Goal: Obtain resource: Download file/media

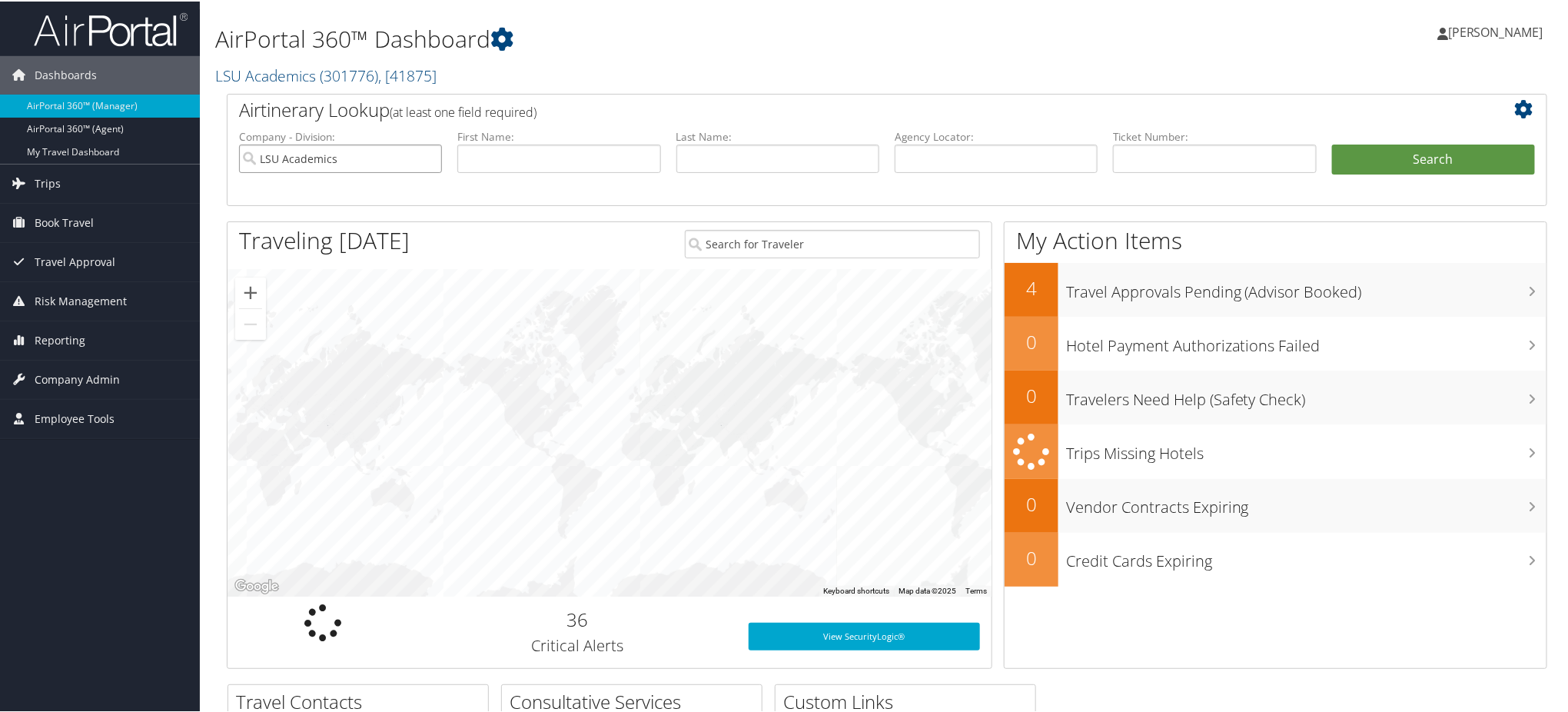
click at [427, 152] on input "LSU Academics" at bounding box center [341, 156] width 203 height 29
click at [925, 157] on input "text" at bounding box center [996, 156] width 203 height 29
paste input "D7Q6ZF"
type input "D7Q6ZF"
click at [1373, 145] on button "Search" at bounding box center [1433, 158] width 203 height 31
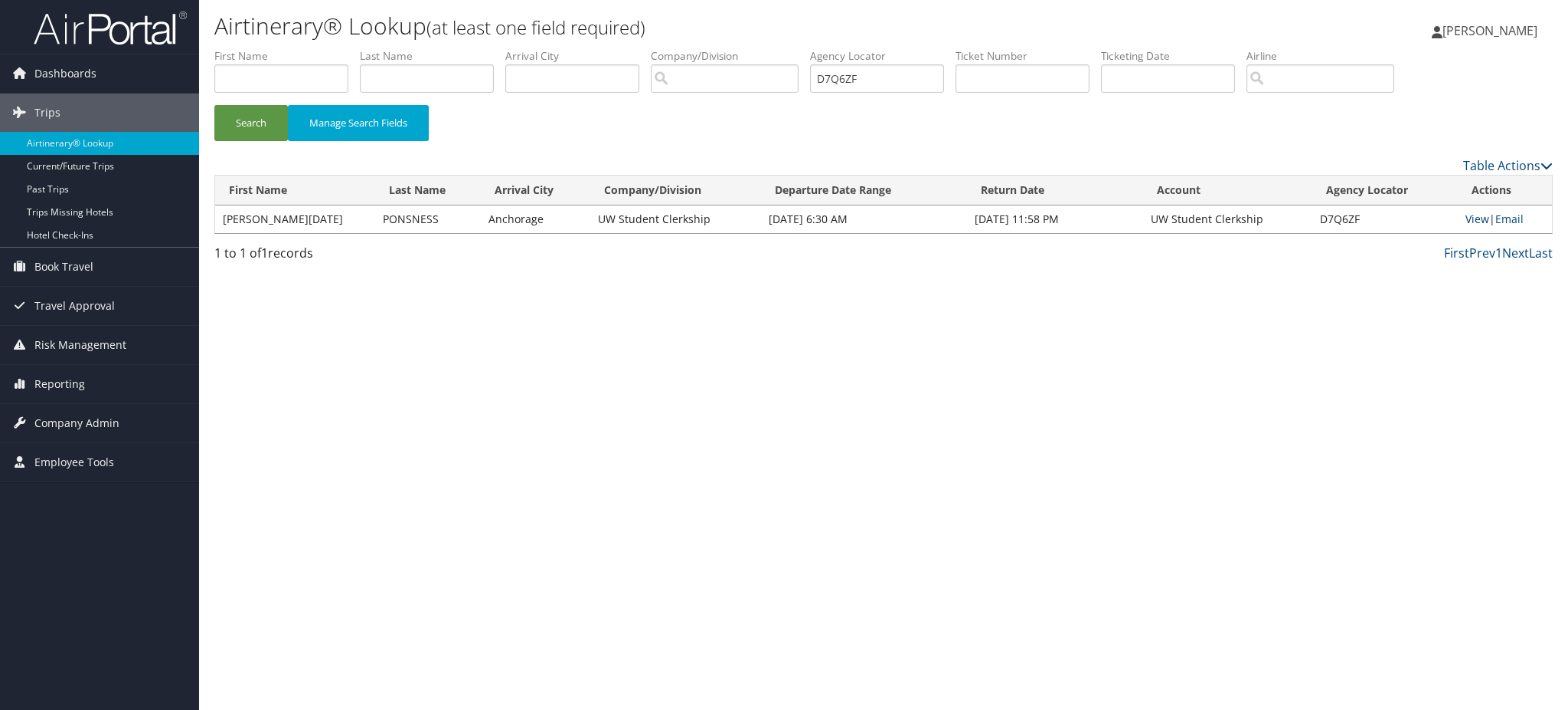
click at [1473, 215] on link "View" at bounding box center [1478, 218] width 24 height 15
drag, startPoint x: 903, startPoint y: 79, endPoint x: 764, endPoint y: 108, distance: 142.0
click at [764, 108] on form "First Name Last Name Departure City Arrival City Company/Division Airport/City …" at bounding box center [883, 102] width 1339 height 108
paste input "8T3"
click at [246, 123] on button "Search" at bounding box center [251, 123] width 73 height 36
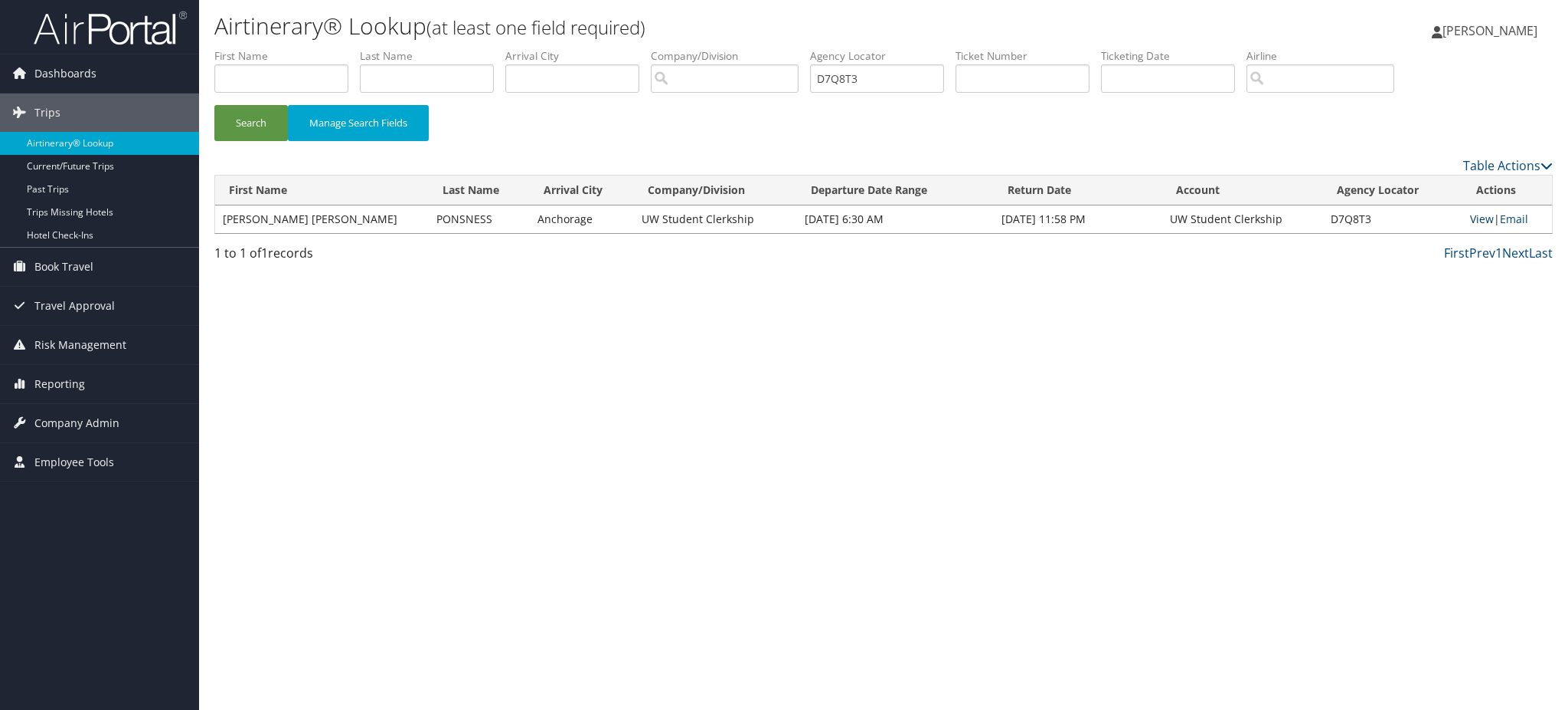
click at [1471, 215] on link "View" at bounding box center [1483, 218] width 24 height 15
drag, startPoint x: 880, startPoint y: 75, endPoint x: 787, endPoint y: 80, distance: 93.1
click at [787, 48] on ul "First Name Last Name Departure City Arrival City Company/Division Airport/City …" at bounding box center [883, 48] width 1339 height 0
paste input "837KJ"
type input "D837KJ"
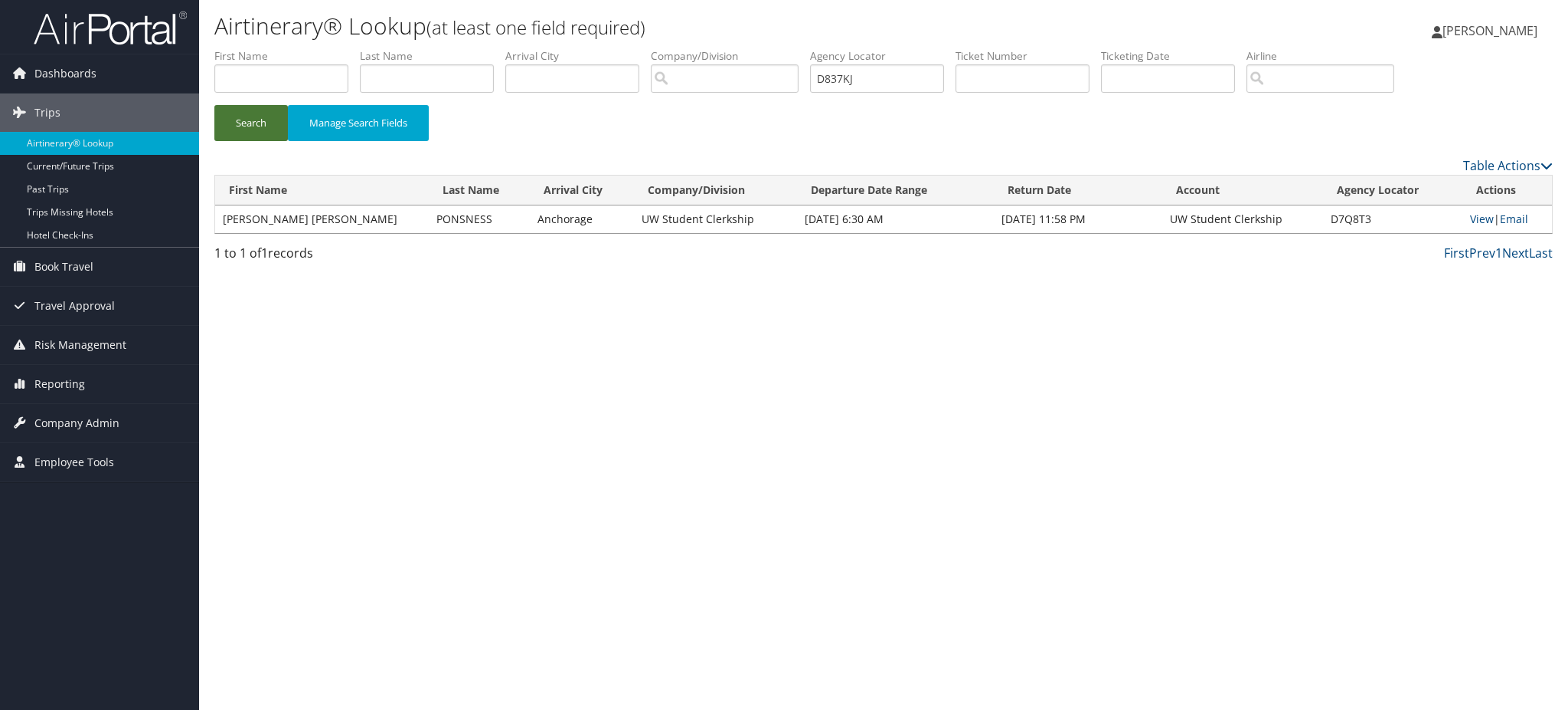
click at [258, 122] on button "Search" at bounding box center [251, 123] width 73 height 36
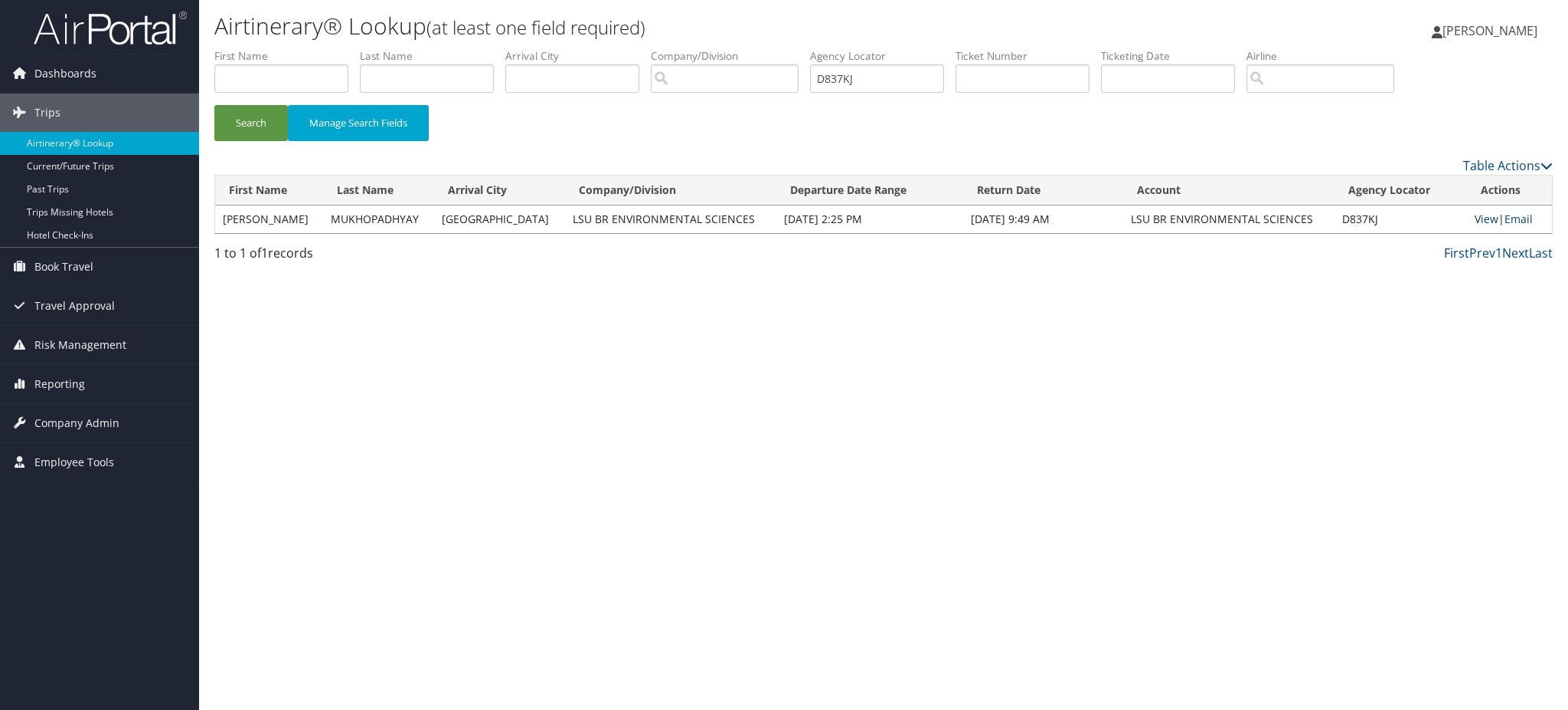
click at [1478, 221] on link "View" at bounding box center [1487, 218] width 24 height 15
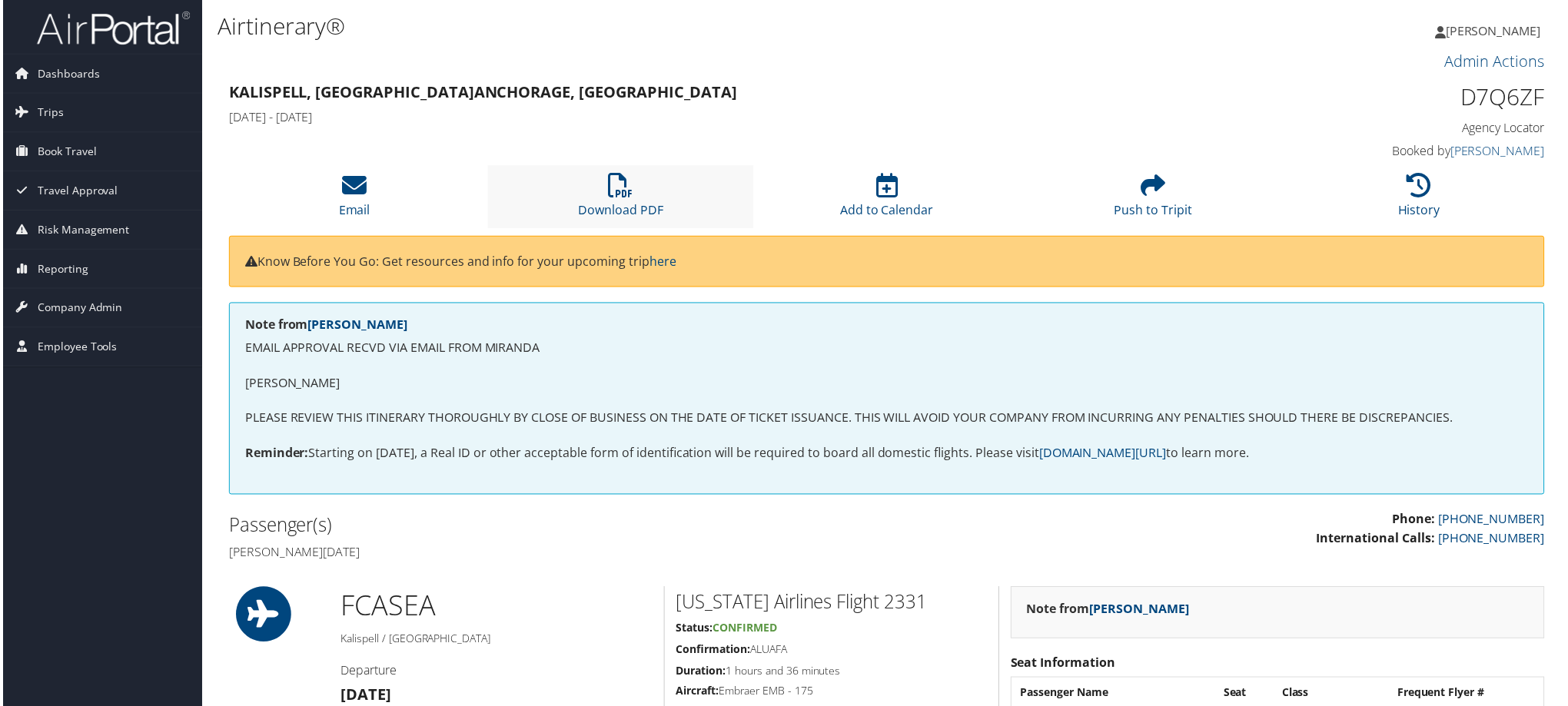
click at [631, 192] on li "Download PDF" at bounding box center [620, 197] width 267 height 62
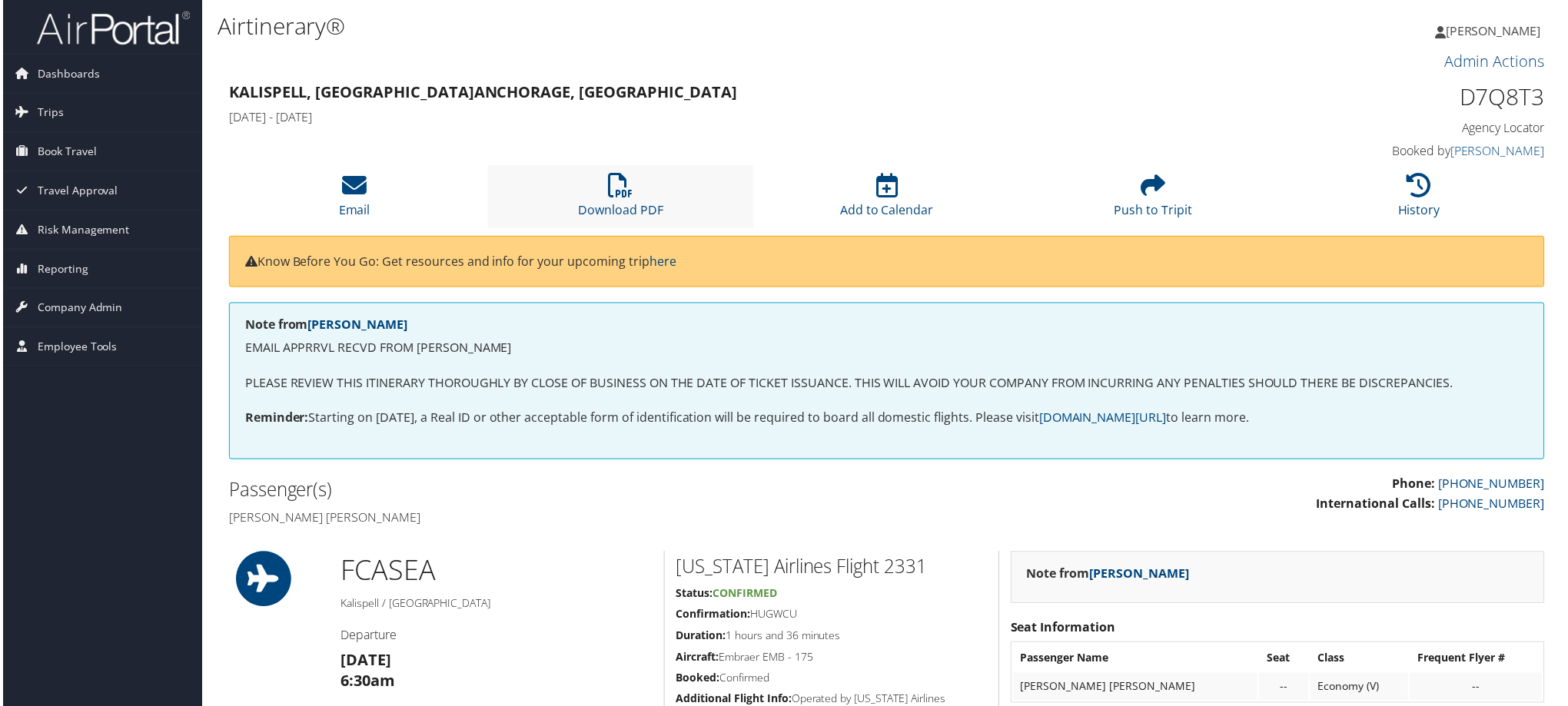
click at [593, 221] on li "Download PDF" at bounding box center [620, 197] width 267 height 62
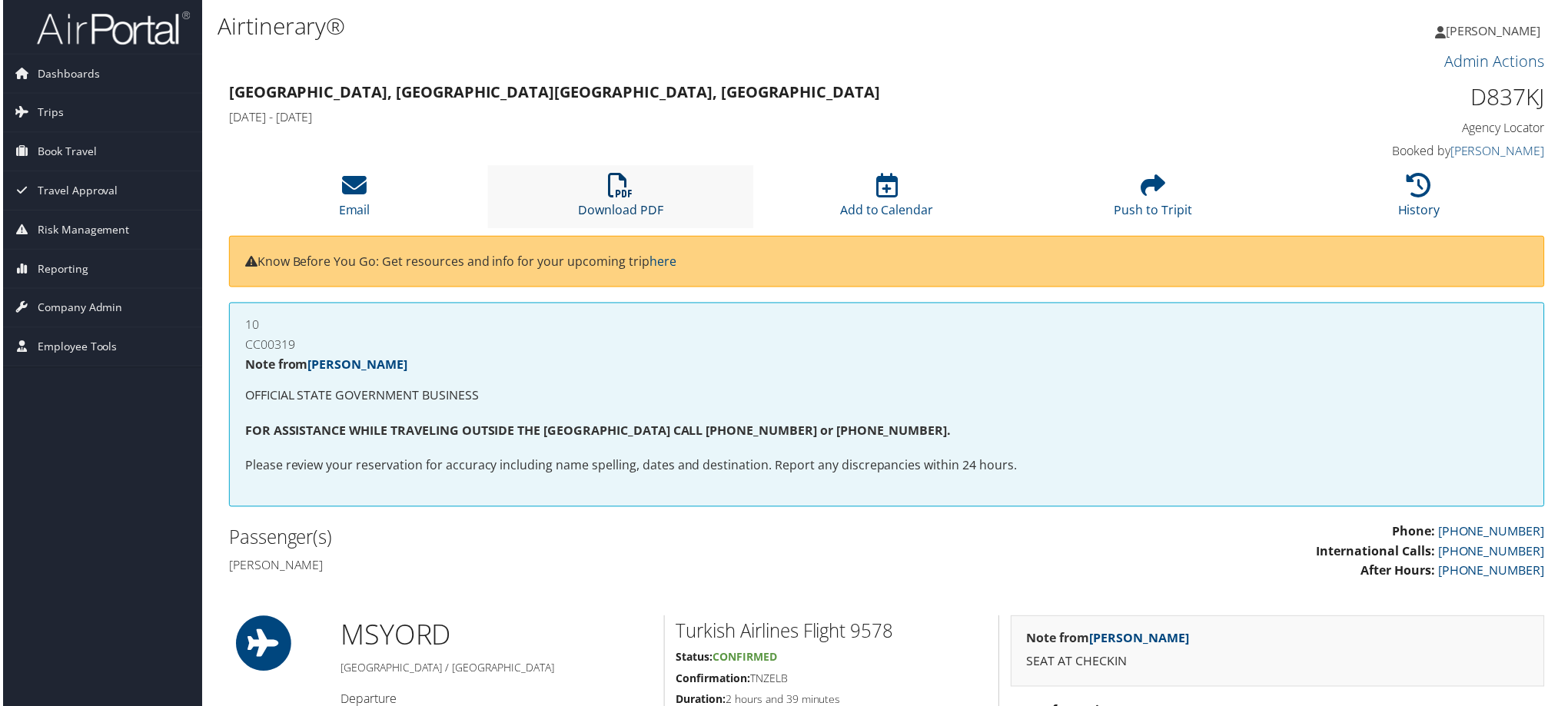
click at [634, 204] on link "Download PDF" at bounding box center [620, 200] width 86 height 37
